Goal: Transaction & Acquisition: Obtain resource

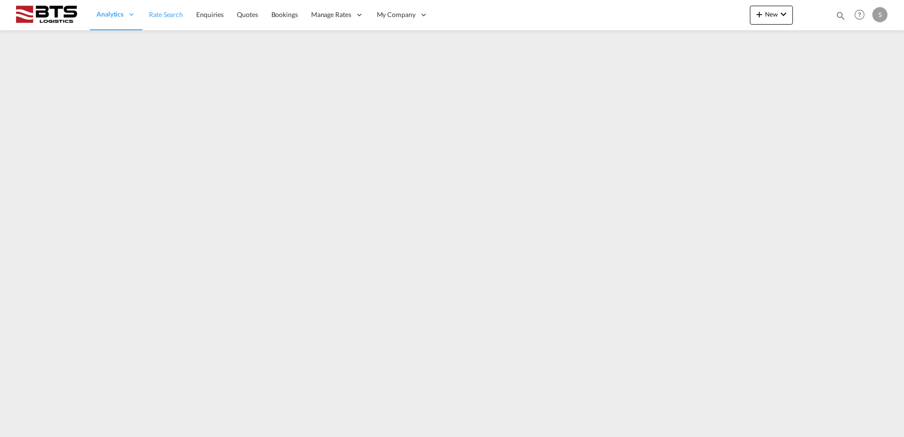
click at [163, 19] on link "Rate Search" at bounding box center [165, 15] width 47 height 31
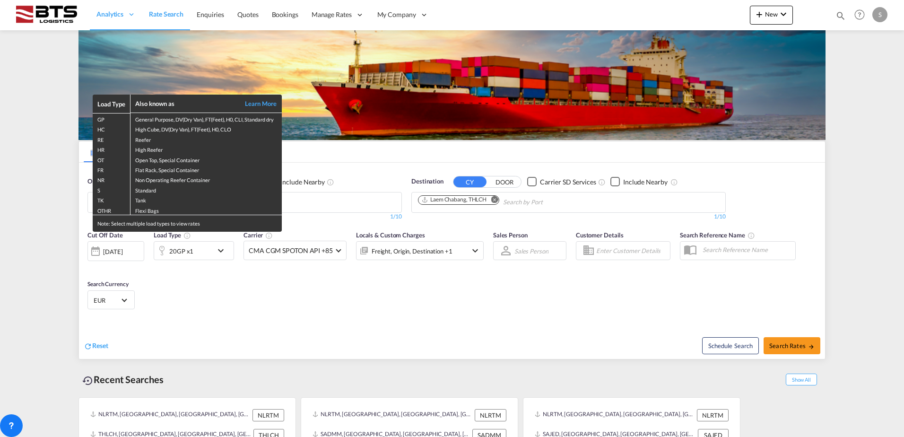
click at [496, 203] on div "Load Type Also known as Learn More GP General Purpose, DV(Dry Van), FT(Feet), H…" at bounding box center [452, 218] width 904 height 437
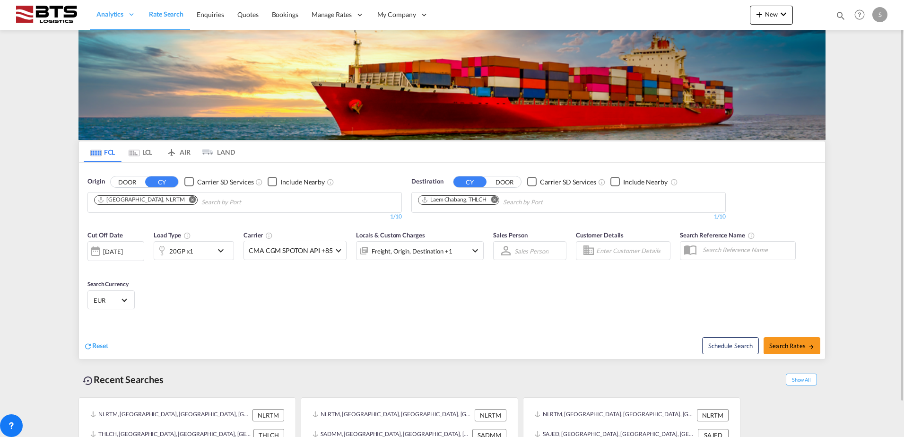
click at [495, 200] on md-icon "Remove" at bounding box center [494, 199] width 7 height 7
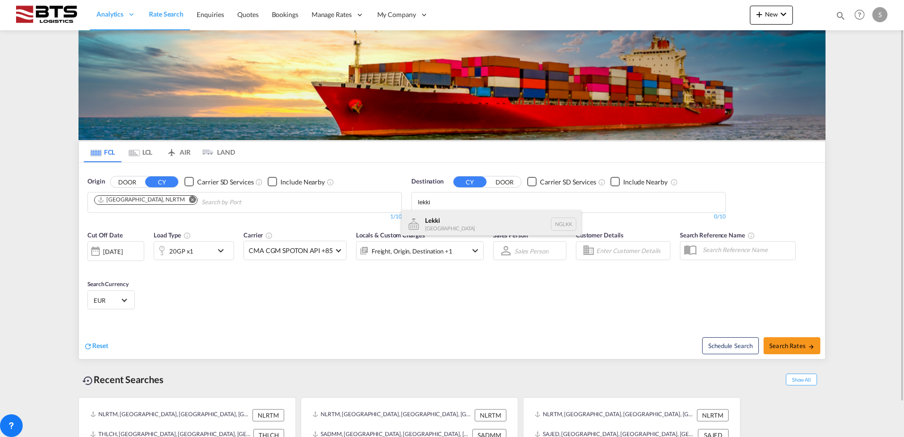
type input "lekki"
click at [465, 219] on div "Lekki Nigeria NGLKK" at bounding box center [491, 224] width 180 height 28
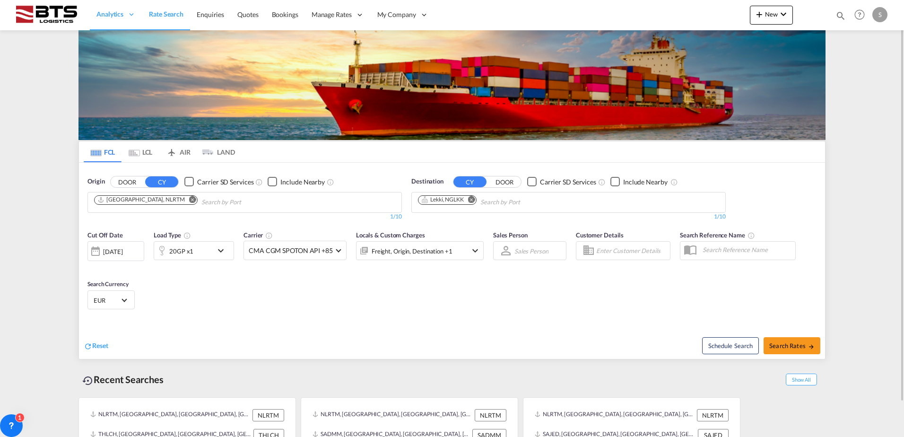
click at [221, 252] on md-icon "icon-chevron-down" at bounding box center [223, 250] width 16 height 11
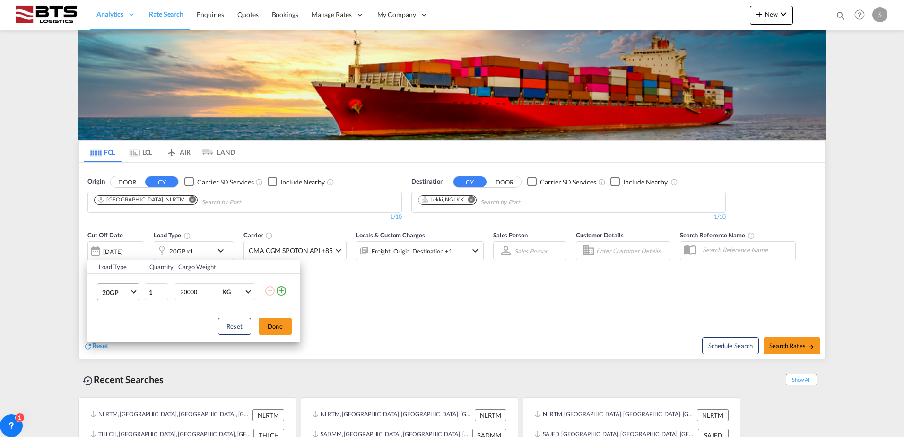
click at [132, 293] on md-select-value "20GP" at bounding box center [120, 292] width 38 height 16
click at [121, 335] on md-option "40HC" at bounding box center [127, 337] width 64 height 23
click at [274, 327] on button "Done" at bounding box center [274, 326] width 33 height 17
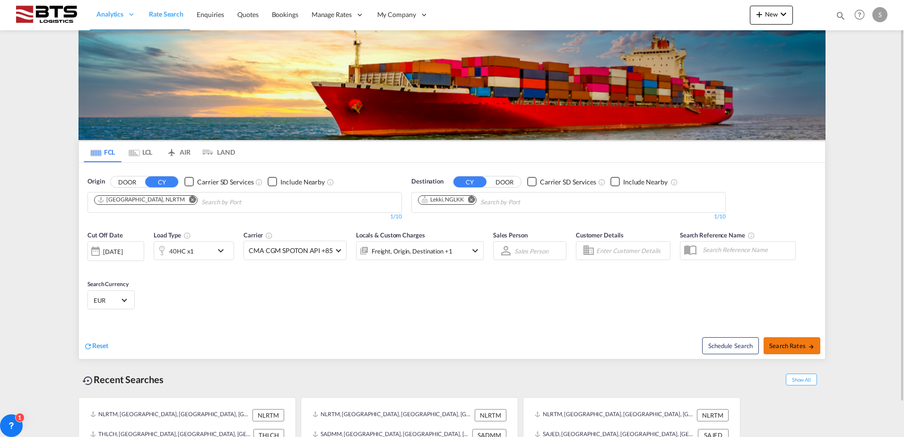
click at [799, 343] on span "Search Rates" at bounding box center [791, 346] width 45 height 8
type input "NLRTM to NGLKK / 29 Aug 2025"
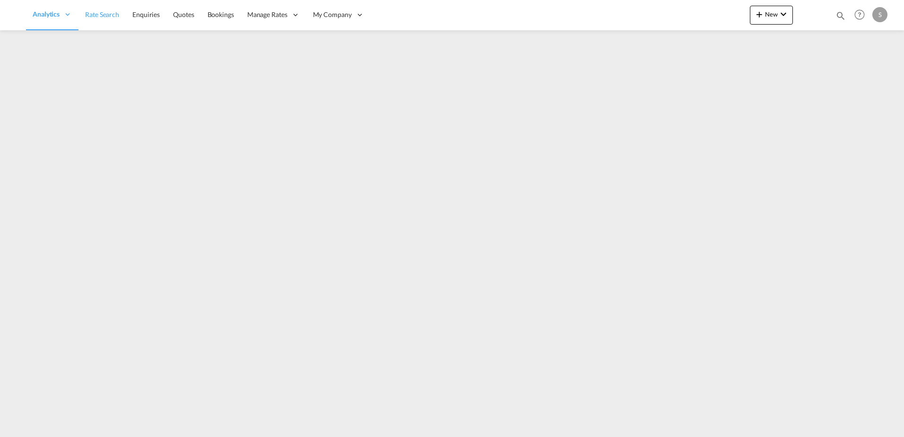
click at [109, 13] on span "Rate Search" at bounding box center [102, 14] width 34 height 8
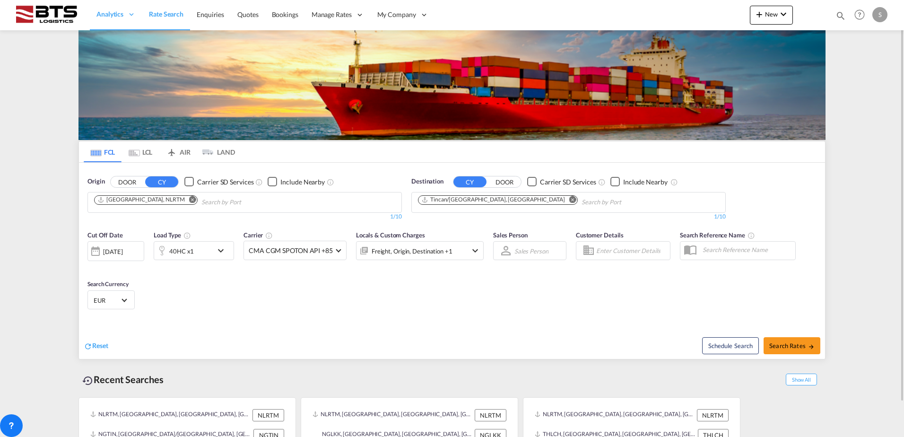
click at [183, 199] on button "Remove" at bounding box center [190, 200] width 14 height 9
click at [129, 203] on body "Analytics Reports Dashboard Rate Search Enquiries Quotes Bookings" at bounding box center [452, 218] width 904 height 437
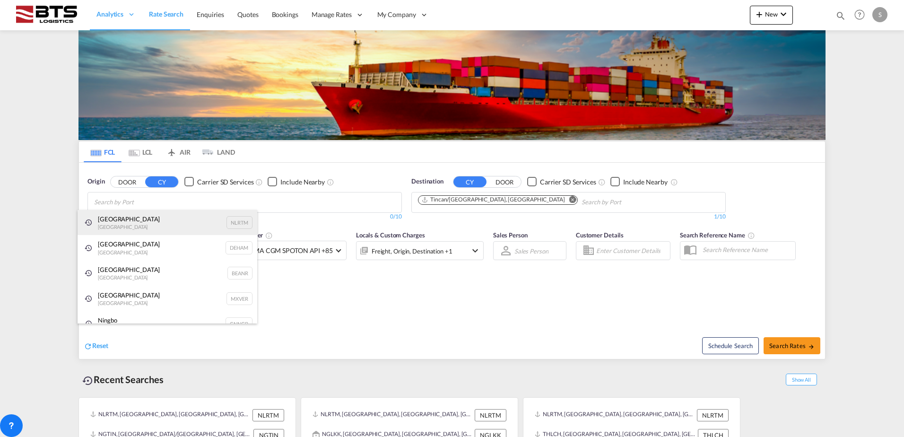
click at [122, 225] on div "[GEOGRAPHIC_DATA] [GEOGRAPHIC_DATA] NLRTM" at bounding box center [167, 223] width 180 height 26
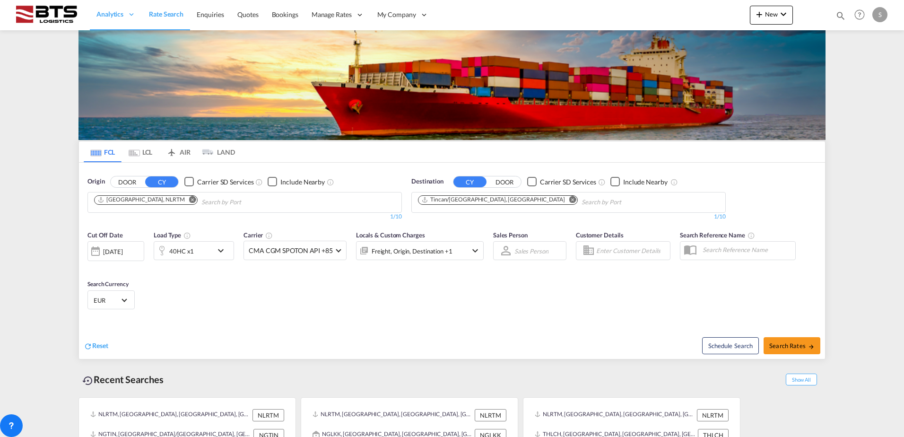
click at [569, 198] on md-icon "Remove" at bounding box center [572, 199] width 7 height 7
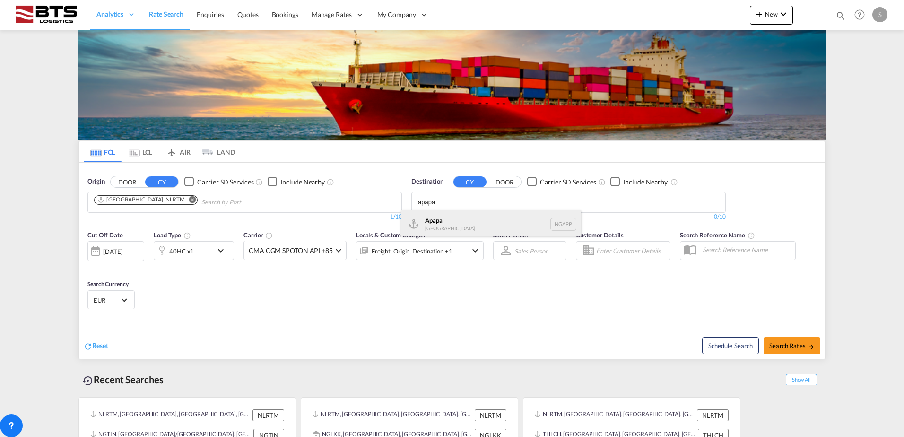
type input "apapa"
click at [470, 223] on div "Apapa [GEOGRAPHIC_DATA] NGAPP" at bounding box center [491, 224] width 180 height 28
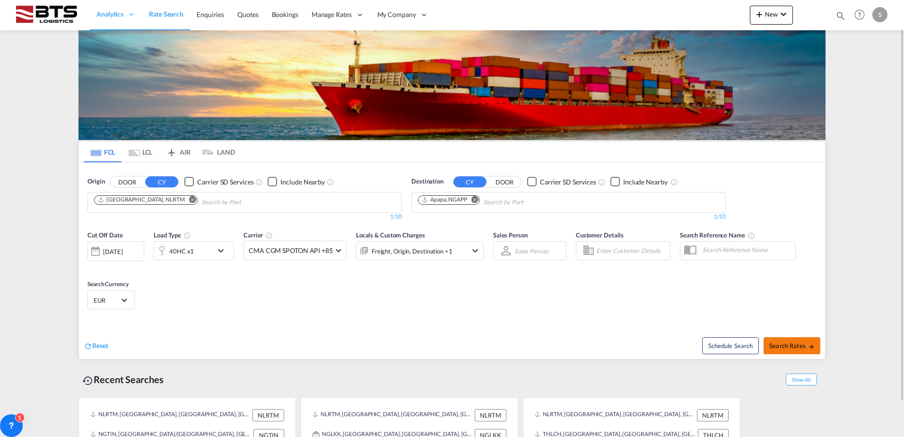
click at [790, 344] on span "Search Rates" at bounding box center [791, 346] width 45 height 8
type input "NLRTM to NGAPP / [DATE]"
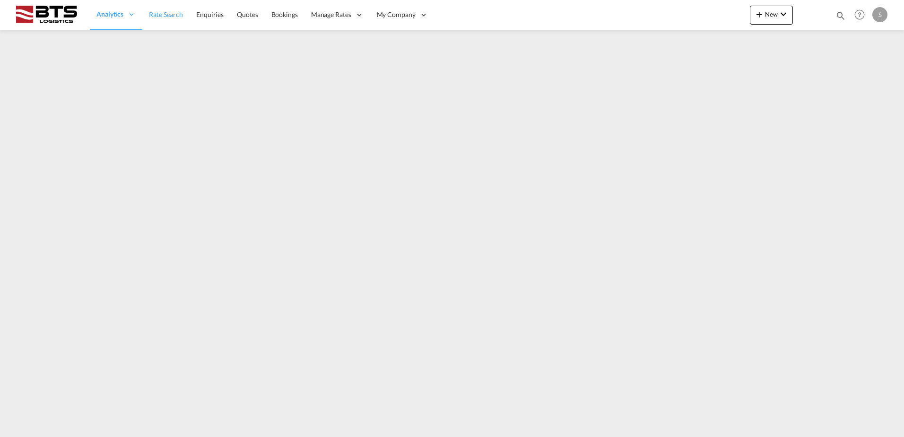
click at [157, 13] on span "Rate Search" at bounding box center [166, 14] width 34 height 8
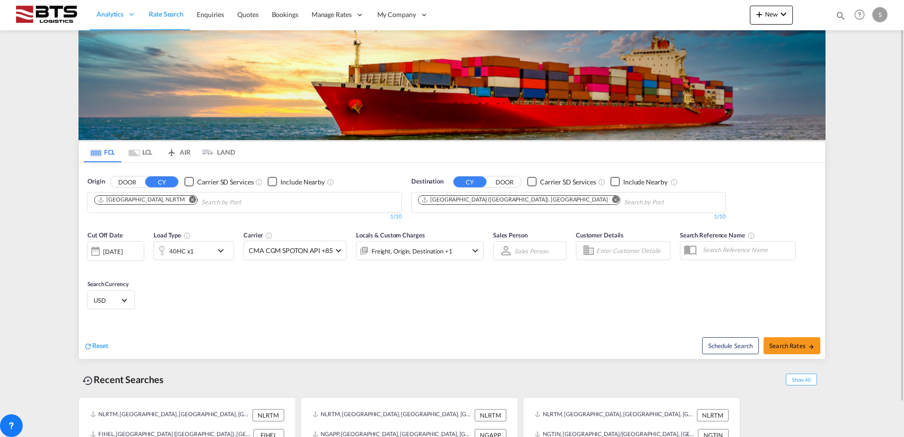
click at [612, 198] on md-icon "Remove" at bounding box center [615, 199] width 7 height 7
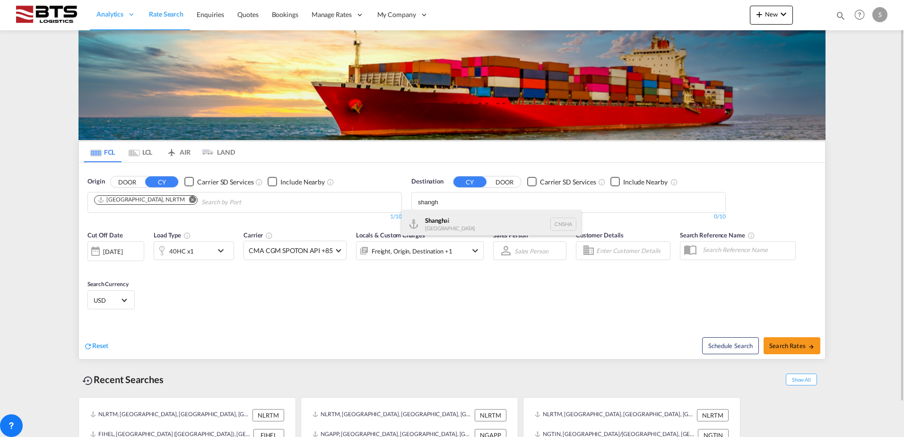
type input "shangh"
click at [467, 216] on div "Shangh ai China CNSHA" at bounding box center [491, 224] width 180 height 28
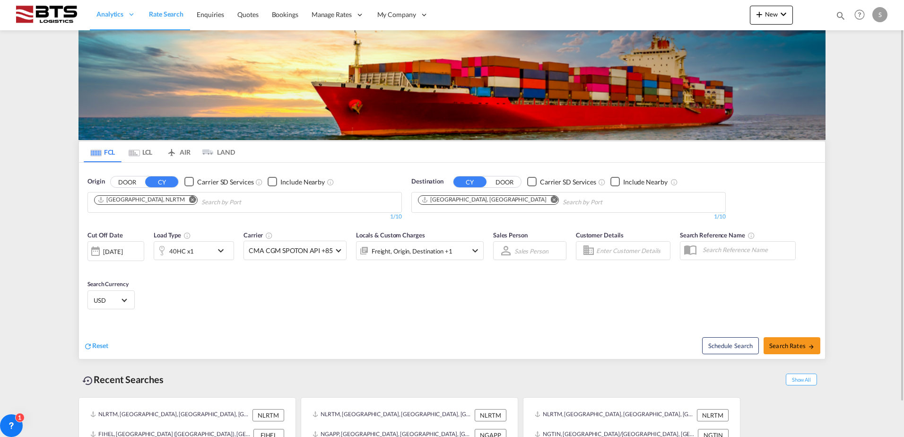
click at [225, 253] on md-icon "icon-chevron-down" at bounding box center [223, 250] width 16 height 11
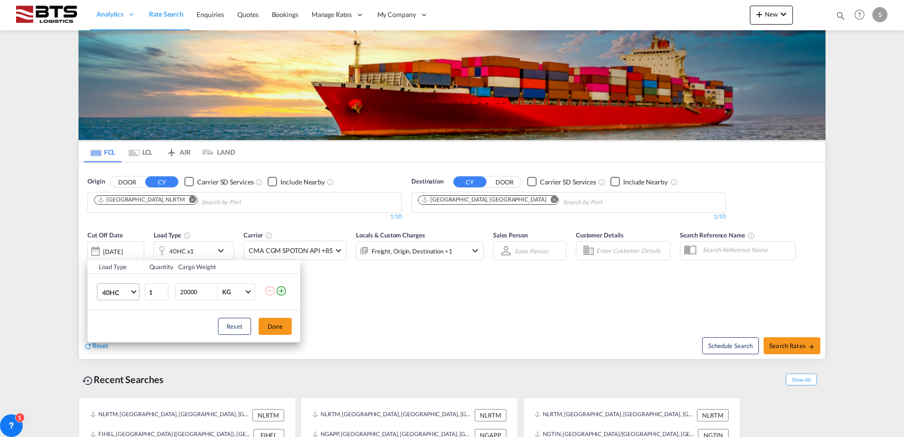
click at [132, 294] on md-select-value "40HC" at bounding box center [120, 292] width 38 height 16
click at [134, 251] on md-option "20GP" at bounding box center [127, 246] width 64 height 23
click at [273, 328] on button "Done" at bounding box center [274, 326] width 33 height 17
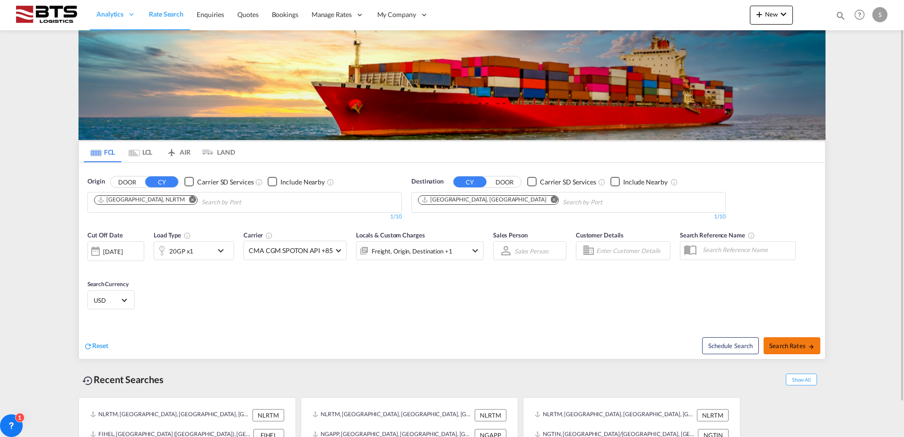
click at [787, 347] on span "Search Rates" at bounding box center [791, 346] width 45 height 8
type input "NLRTM to CNSHA / 29 Aug 2025"
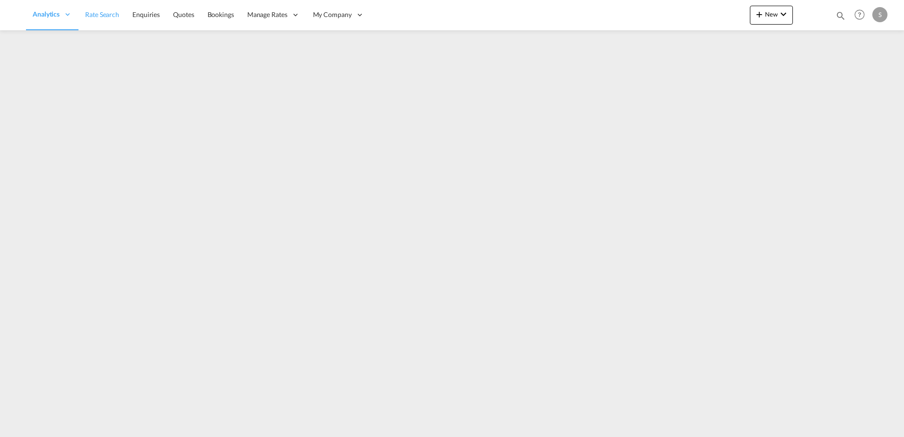
click at [102, 10] on span "Rate Search" at bounding box center [102, 14] width 34 height 8
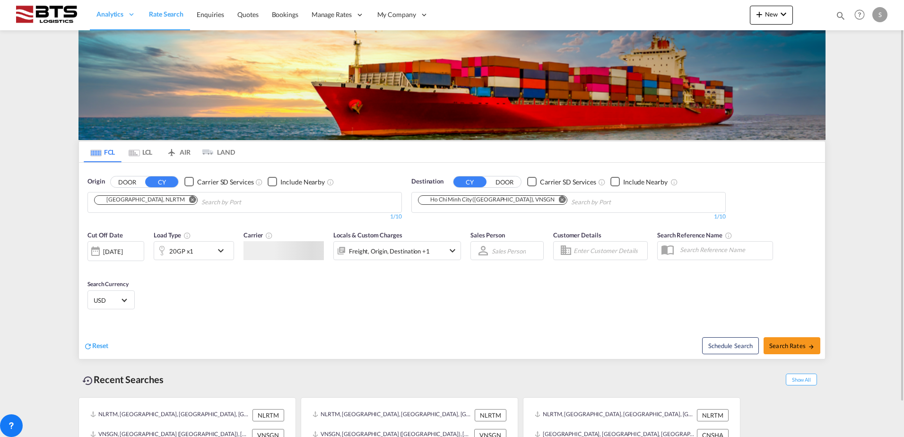
click at [201, 202] on input "Chips input." at bounding box center [246, 202] width 90 height 15
click at [559, 199] on md-icon "Remove" at bounding box center [562, 199] width 7 height 7
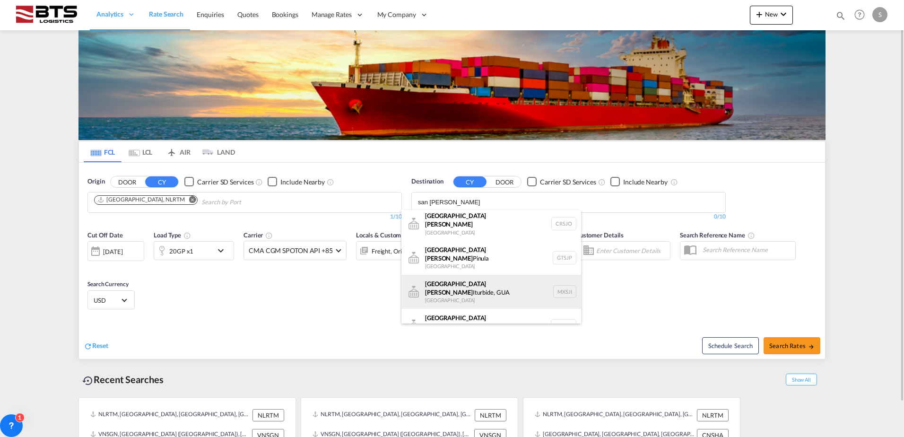
scroll to position [66, 0]
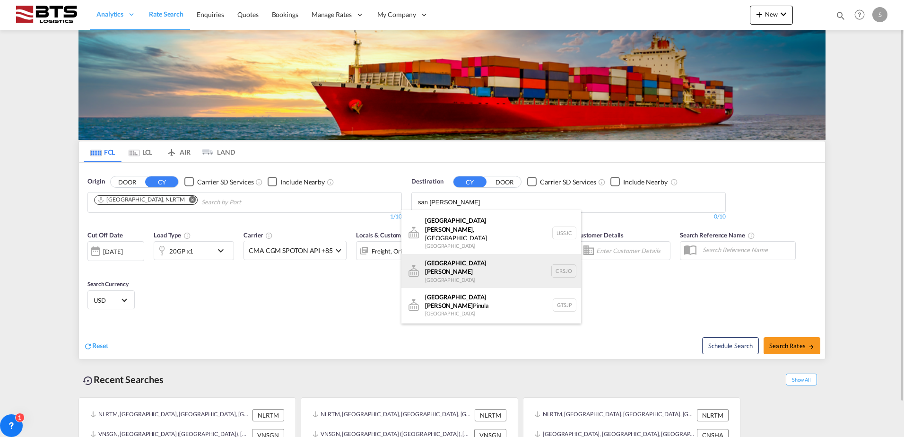
type input "san jose"
click at [457, 254] on div "San Jose Costa Rica CRSJO" at bounding box center [491, 271] width 180 height 34
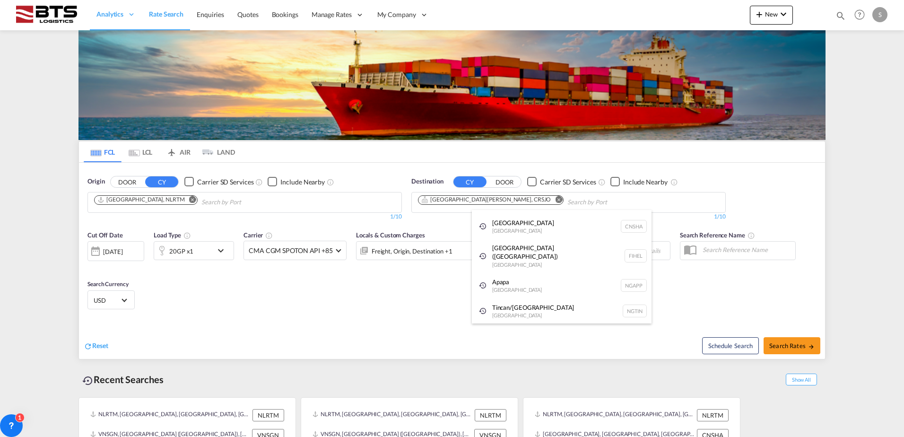
scroll to position [14, 0]
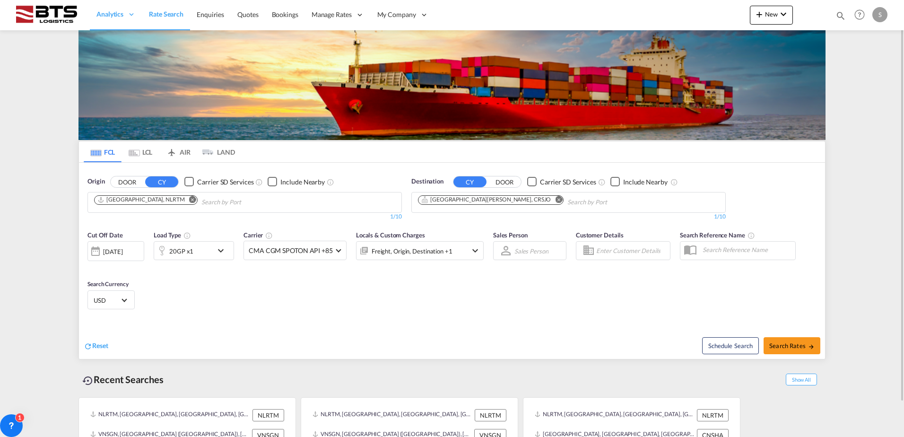
click at [222, 250] on md-icon "icon-chevron-down" at bounding box center [223, 250] width 16 height 11
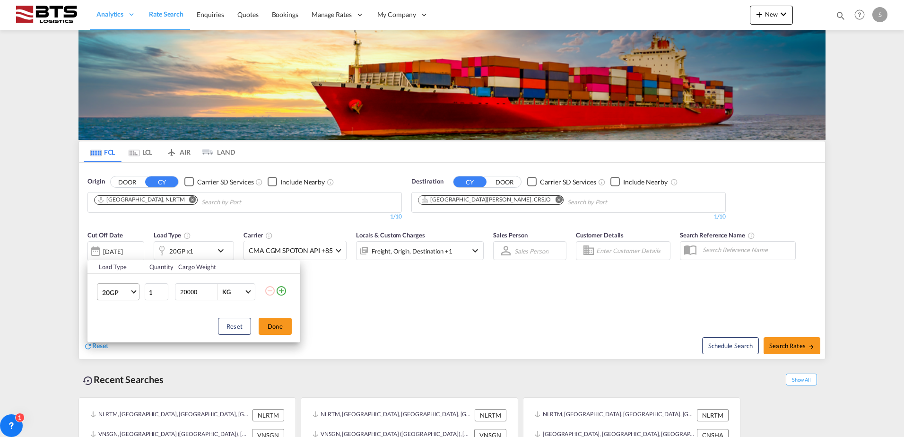
click at [124, 295] on span "20GP" at bounding box center [115, 292] width 27 height 9
click at [123, 333] on md-option "40HC" at bounding box center [127, 337] width 64 height 23
click at [278, 327] on button "Done" at bounding box center [274, 326] width 33 height 17
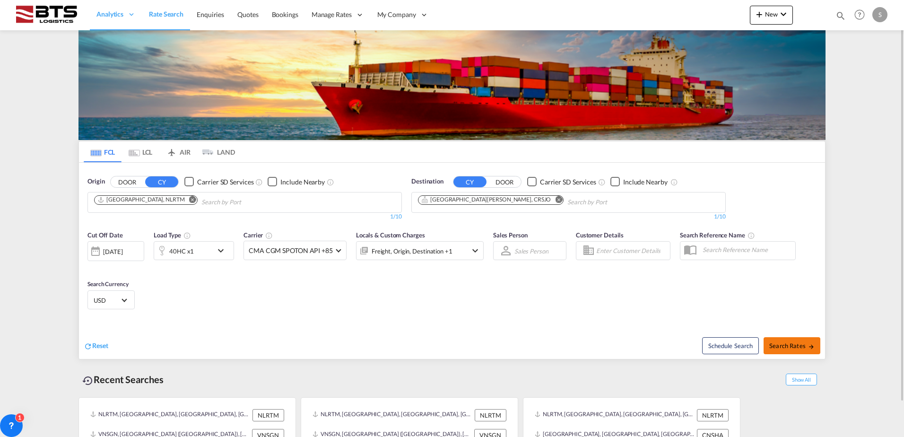
click at [803, 340] on button "Search Rates" at bounding box center [791, 345] width 57 height 17
type input "NLRTM to CRSJO / 29 Aug 2025"
